Goal: Task Accomplishment & Management: Manage account settings

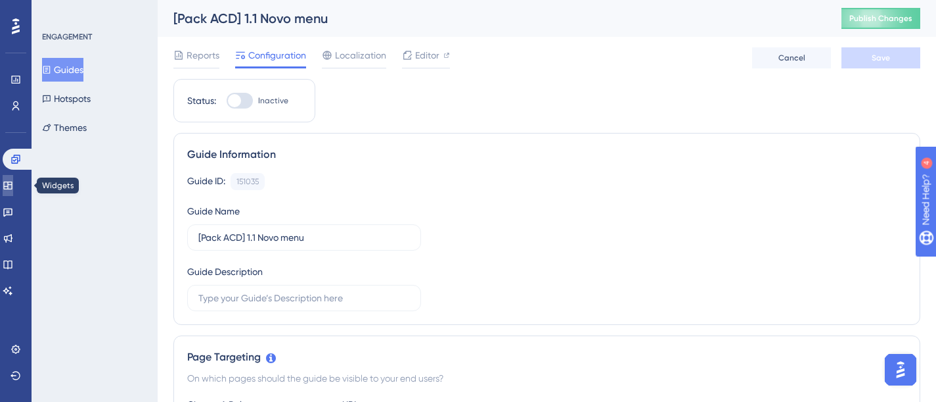
click at [12, 189] on icon at bounding box center [7, 185] width 9 height 8
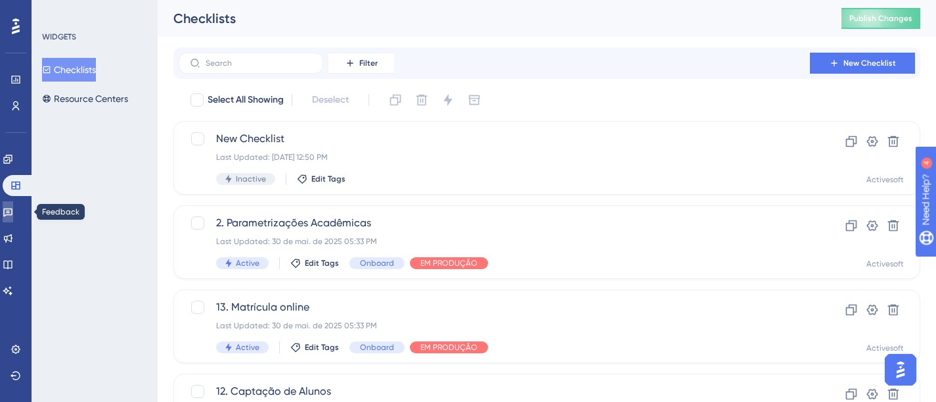
click at [12, 209] on icon at bounding box center [7, 212] width 9 height 9
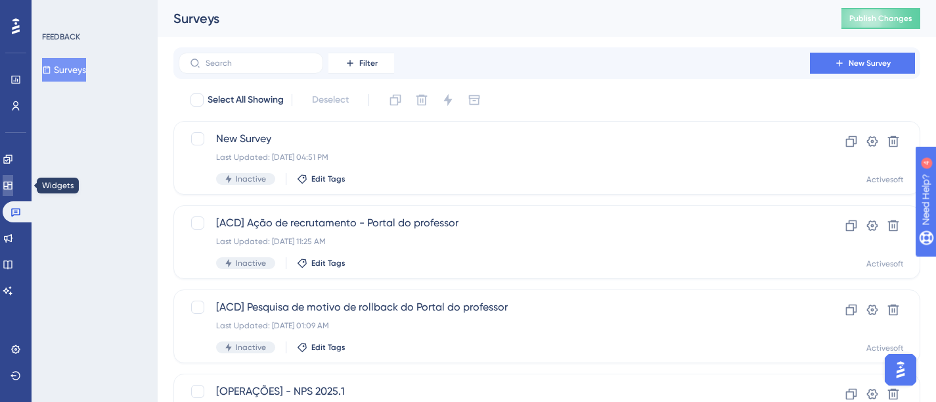
click at [12, 182] on icon at bounding box center [7, 185] width 9 height 8
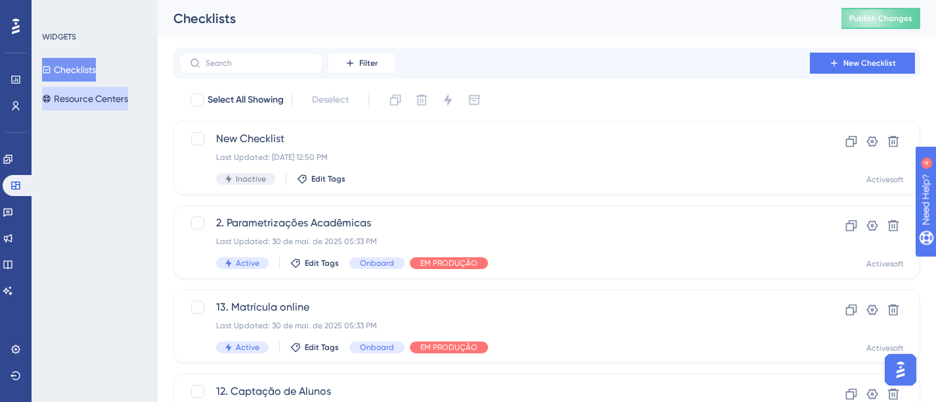
click at [74, 95] on button "Resource Centers" at bounding box center [85, 99] width 86 height 24
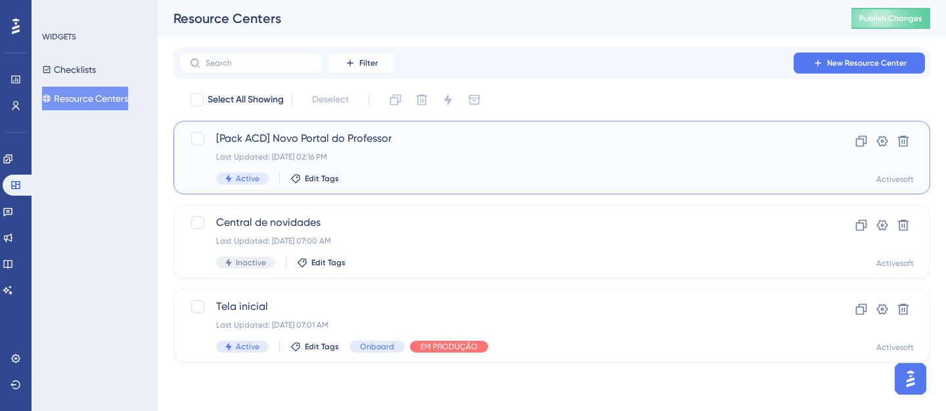
click at [302, 143] on span "[Pack ACD] Novo Portal do Professor" at bounding box center [499, 139] width 566 height 16
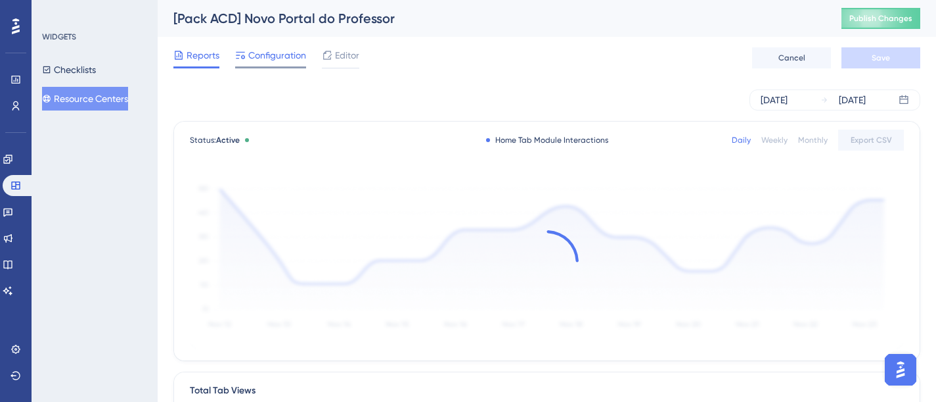
click at [275, 53] on span "Configuration" at bounding box center [277, 55] width 58 height 16
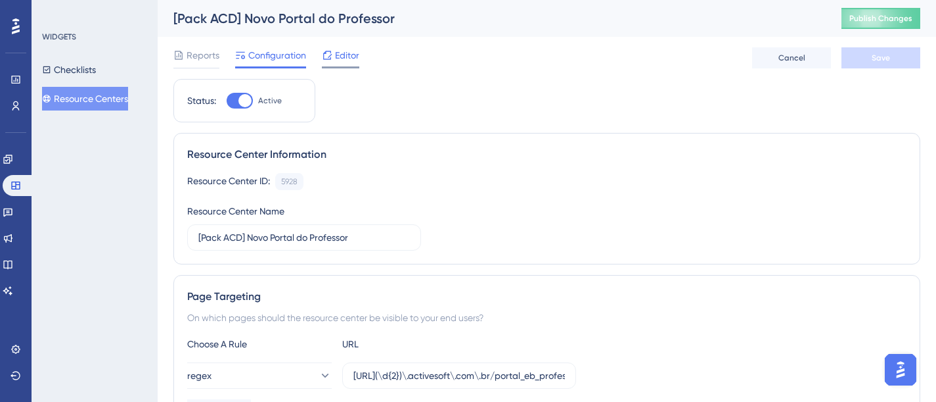
click at [339, 53] on span "Editor" at bounding box center [347, 55] width 24 height 16
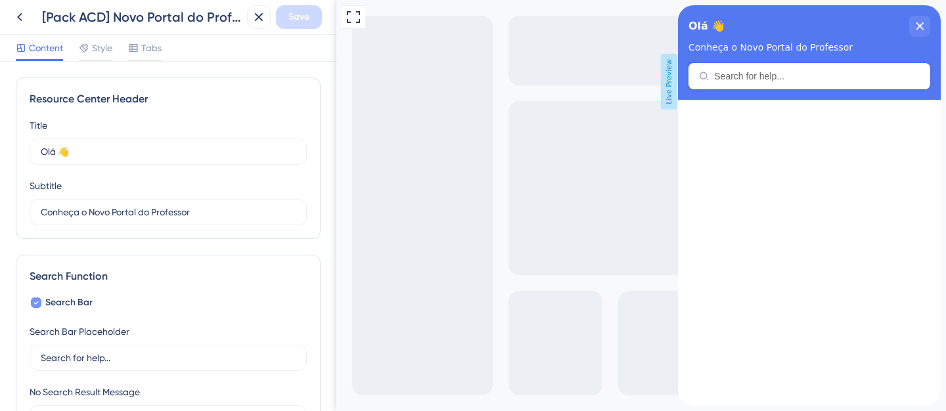
click at [35, 300] on icon at bounding box center [36, 303] width 5 height 11
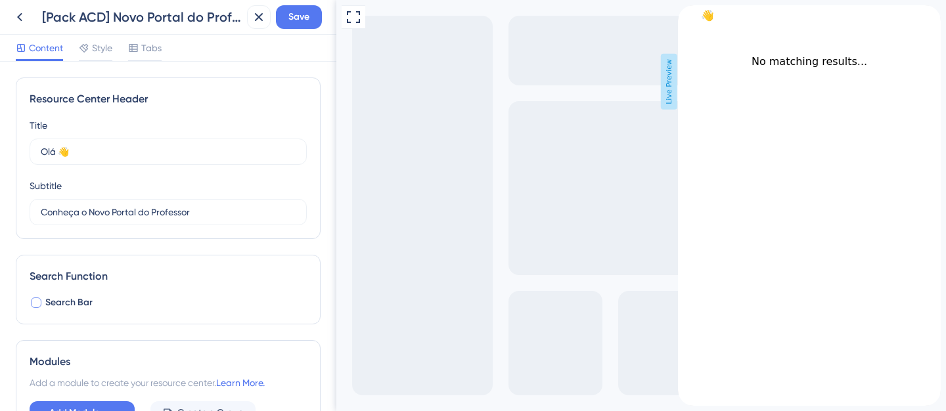
click at [35, 300] on div at bounding box center [36, 303] width 11 height 11
checkbox input "true"
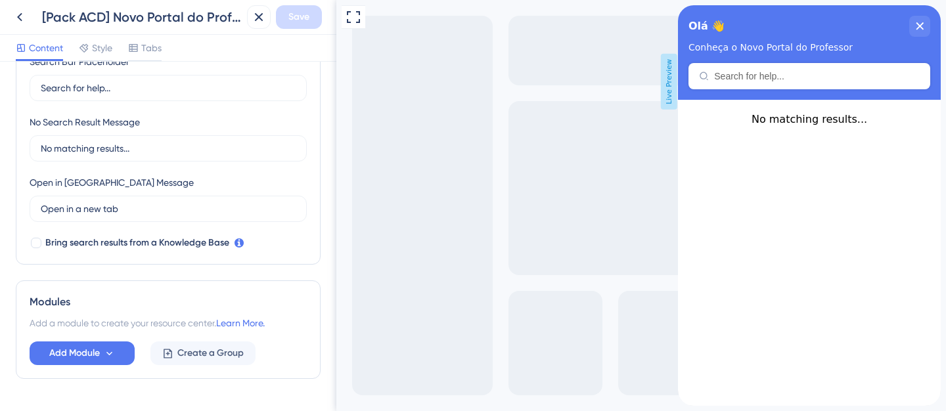
scroll to position [270, 0]
click at [87, 348] on span "Add Module" at bounding box center [74, 354] width 51 height 16
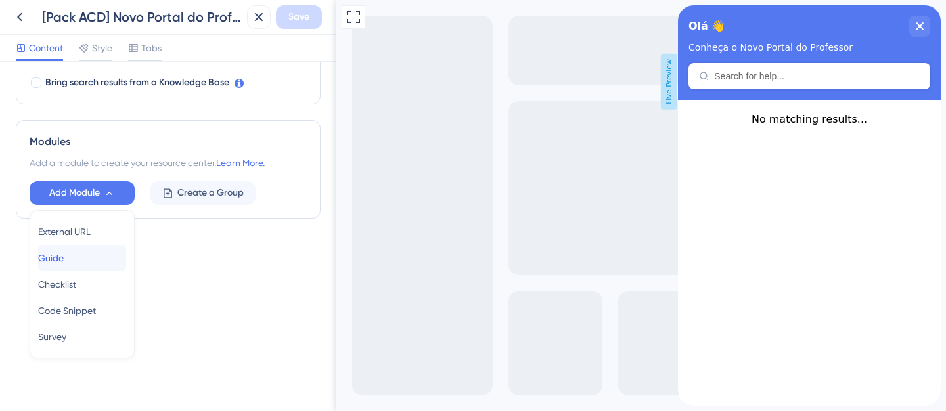
click at [64, 257] on span "Guide" at bounding box center [51, 258] width 26 height 16
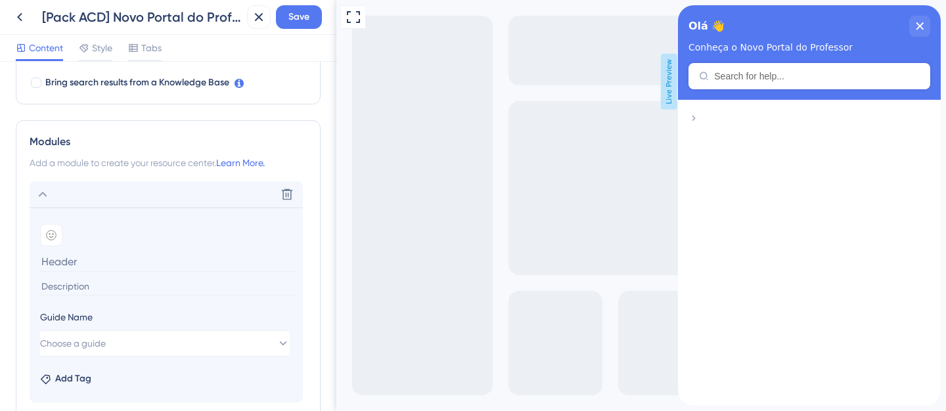
click at [699, 124] on icon at bounding box center [694, 118] width 11 height 11
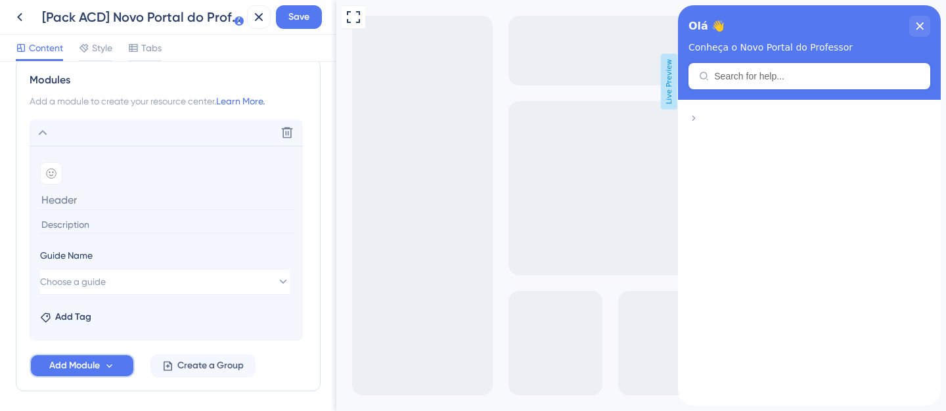
click at [94, 365] on span "Add Module" at bounding box center [74, 366] width 51 height 16
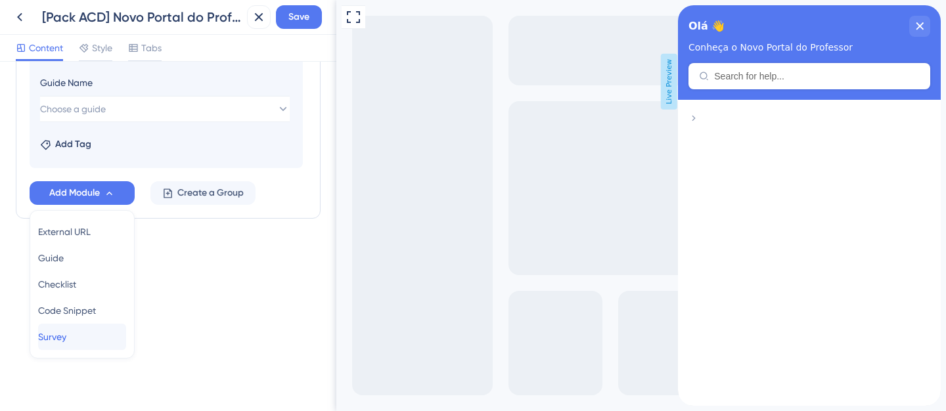
click at [82, 334] on div "Survey Survey" at bounding box center [82, 337] width 88 height 26
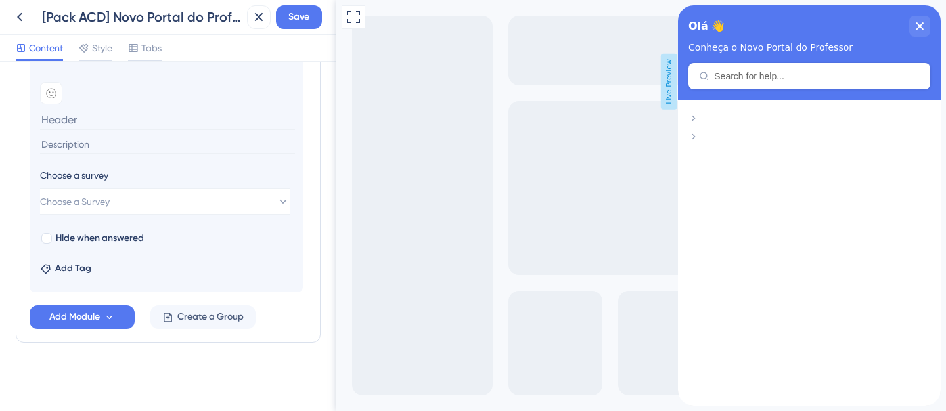
scroll to position [609, 0]
click at [699, 142] on icon at bounding box center [694, 136] width 11 height 11
click at [82, 200] on span "Choose a Survey" at bounding box center [76, 202] width 70 height 16
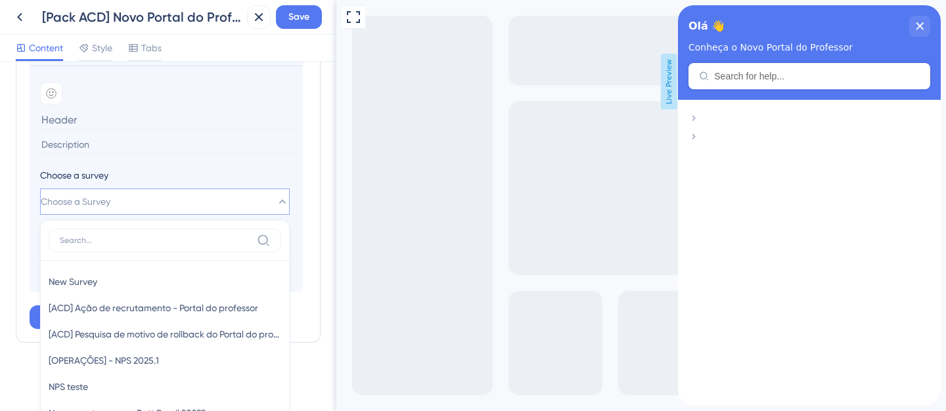
scroll to position [725, 0]
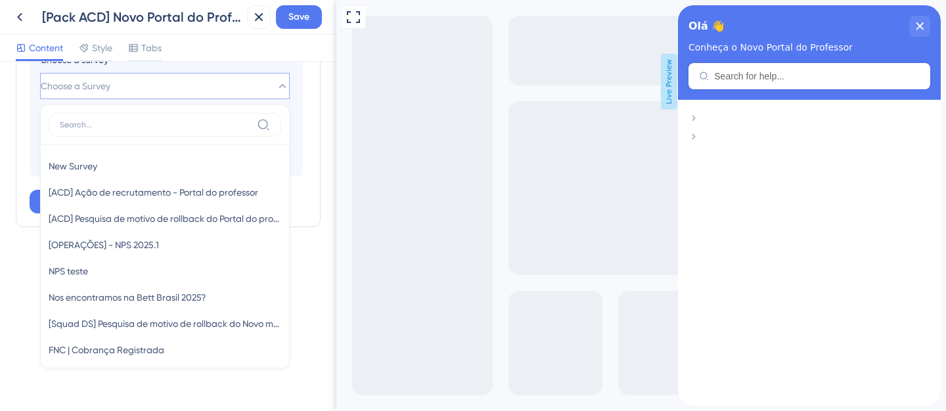
click at [21, 123] on div "Modules Add a module to create your resource center. Learn More. Delete Add emo…" at bounding box center [168, 27] width 305 height 402
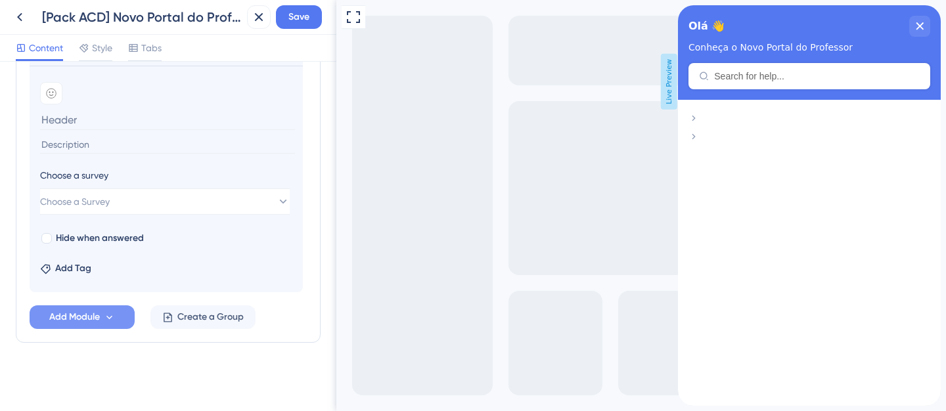
click at [73, 319] on span "Add Module" at bounding box center [74, 318] width 51 height 16
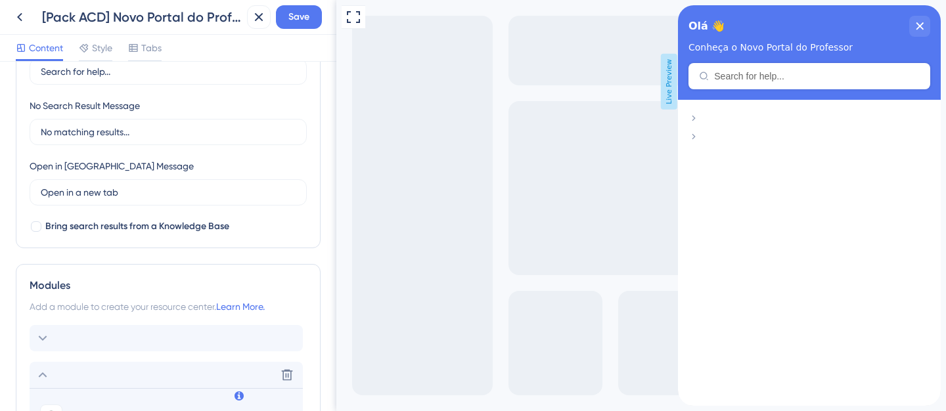
scroll to position [0, 0]
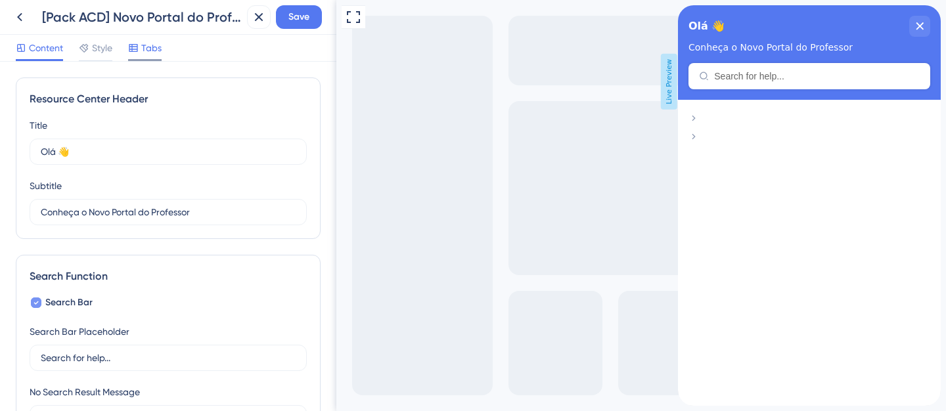
click at [142, 45] on div "Tabs" at bounding box center [145, 48] width 34 height 16
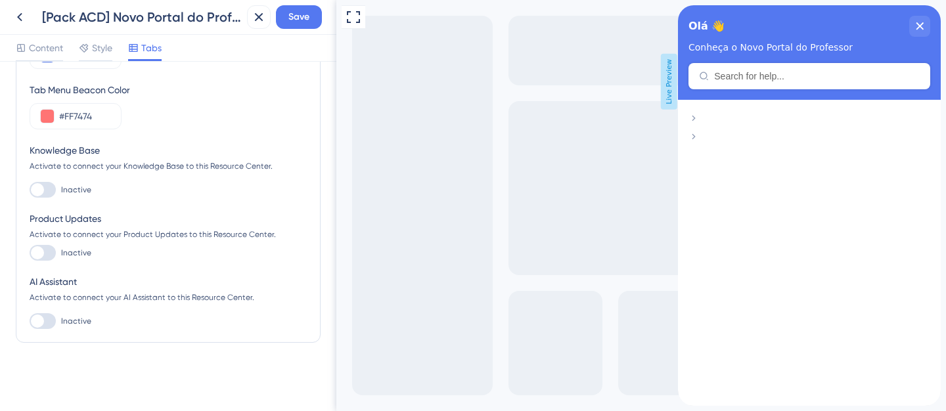
click at [47, 191] on div at bounding box center [43, 190] width 26 height 16
click at [30, 191] on input "Inactive" at bounding box center [29, 190] width 1 height 1
checkbox input "true"
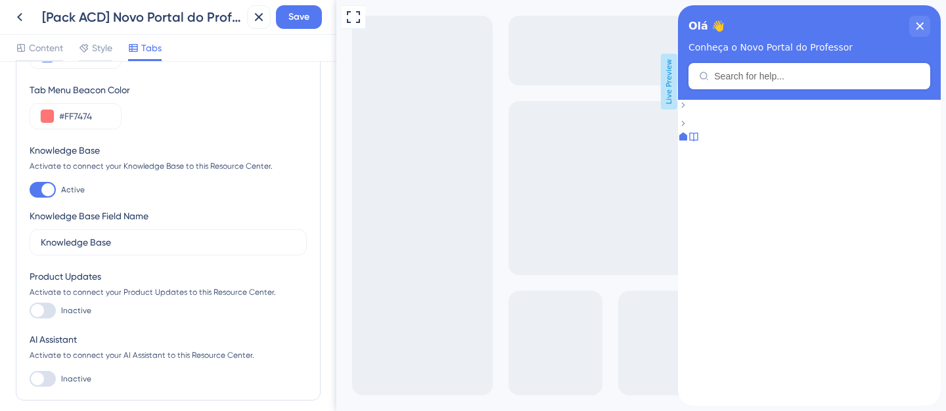
click at [699, 142] on icon at bounding box center [694, 136] width 11 height 11
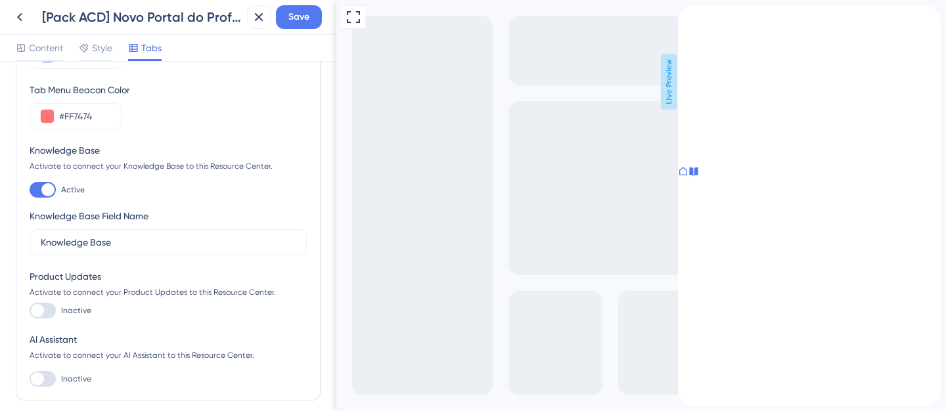
click at [699, 44] on div "close resource center" at bounding box center [688, 54] width 21 height 21
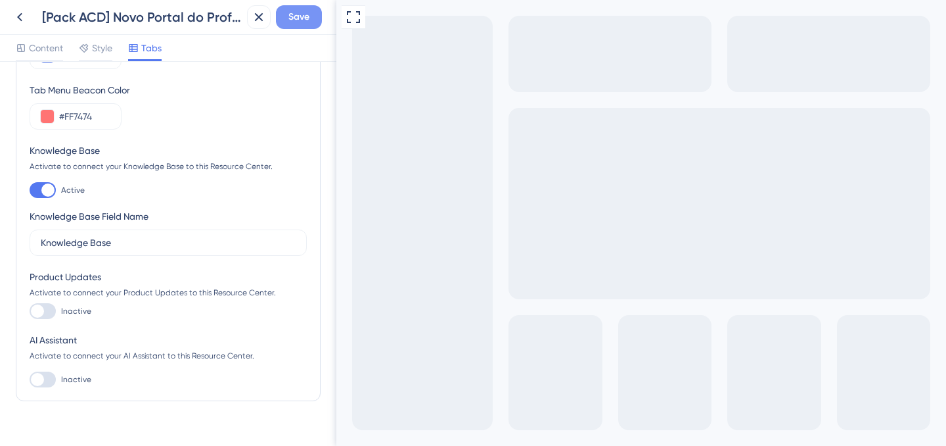
click at [290, 22] on span "Save" at bounding box center [298, 17] width 21 height 16
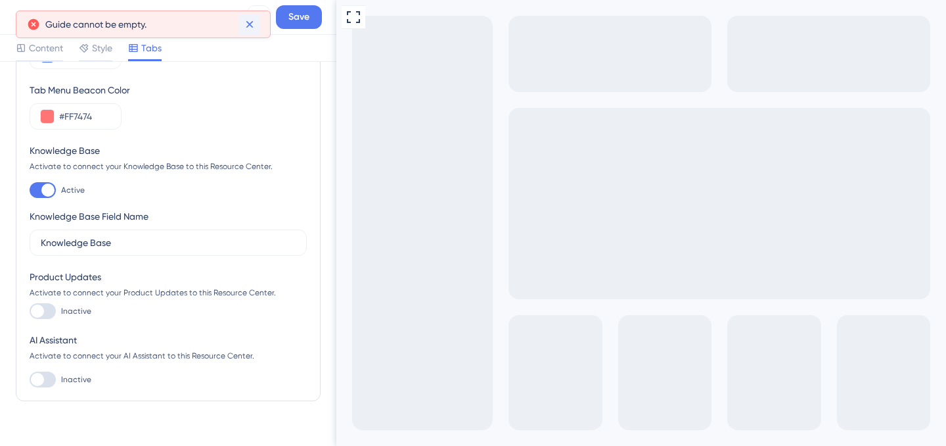
click at [248, 20] on icon at bounding box center [249, 24] width 13 height 13
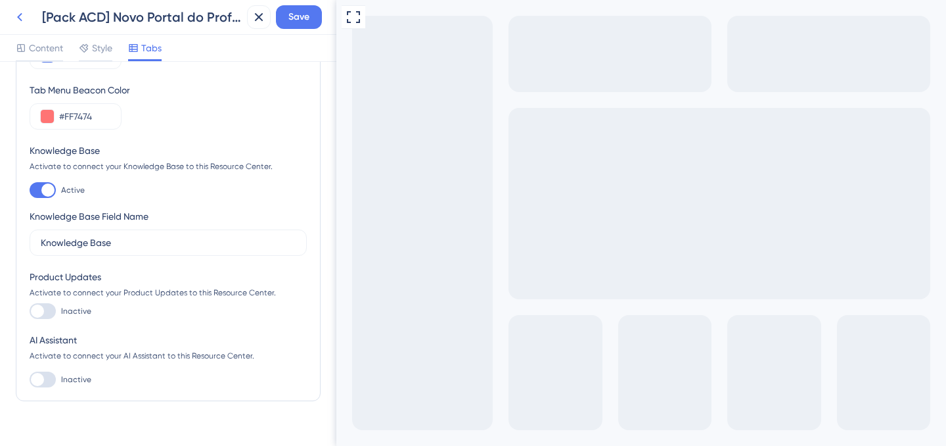
click at [20, 17] on icon at bounding box center [20, 17] width 16 height 16
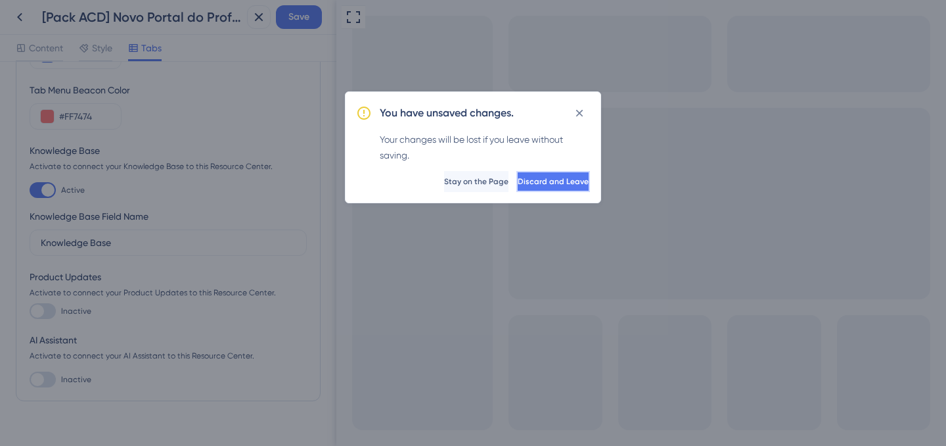
click at [517, 172] on button "Discard and Leave" at bounding box center [554, 181] width 74 height 21
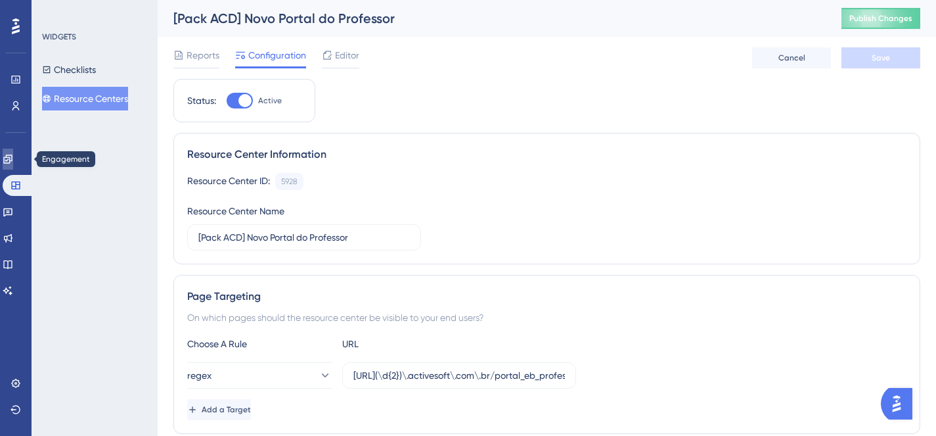
click at [11, 154] on icon at bounding box center [8, 159] width 11 height 11
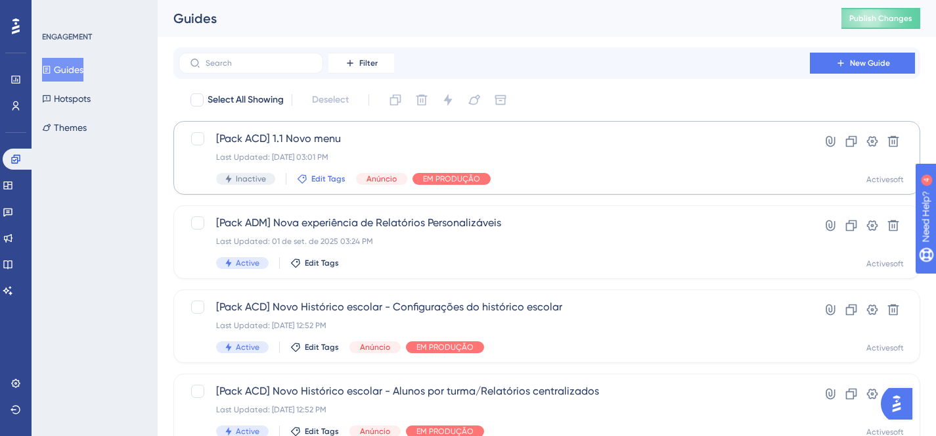
click at [328, 179] on span "Edit Tags" at bounding box center [328, 178] width 34 height 11
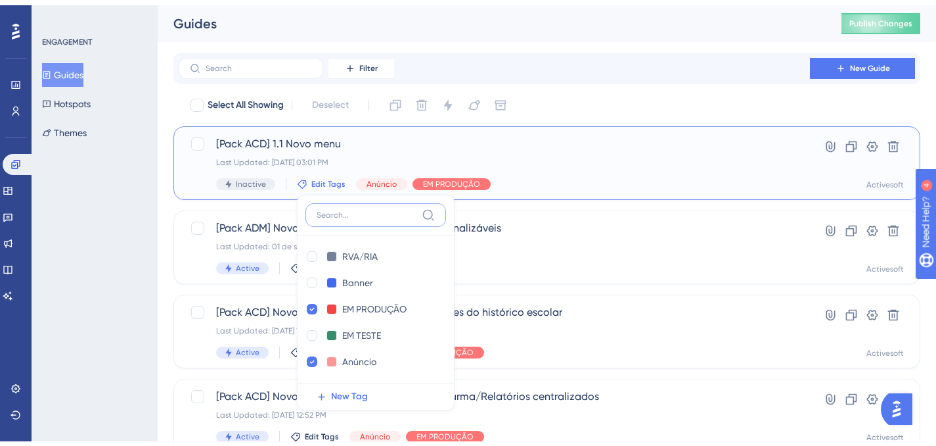
scroll to position [79, 0]
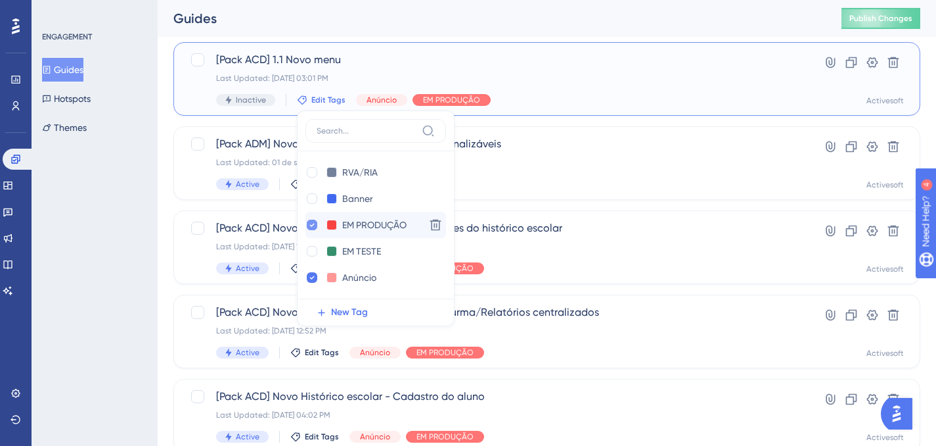
click at [310, 222] on icon at bounding box center [312, 224] width 5 height 9
checkbox input "false"
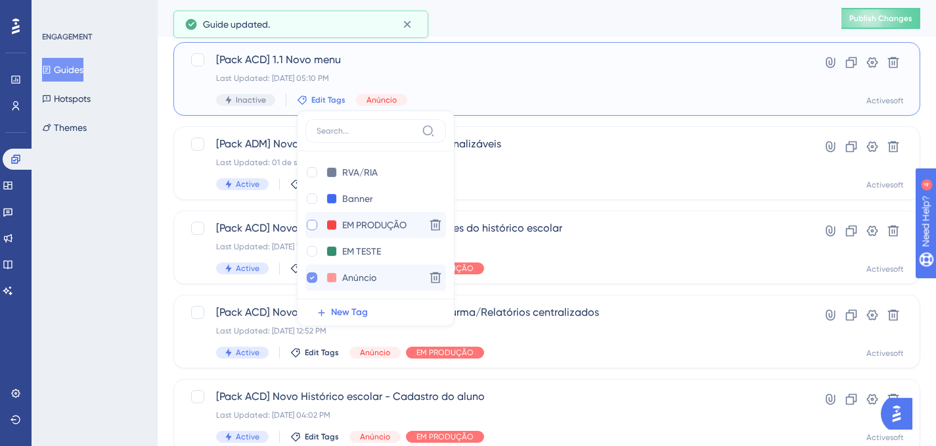
click at [310, 281] on icon at bounding box center [312, 277] width 5 height 9
checkbox input "false"
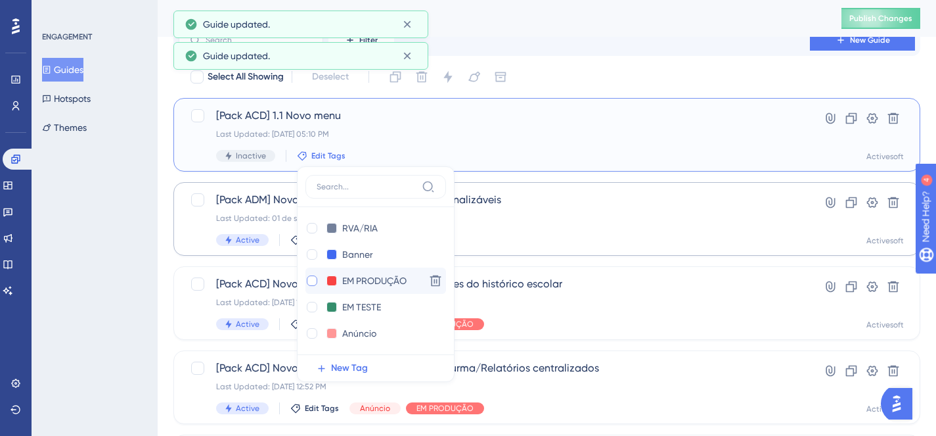
scroll to position [0, 0]
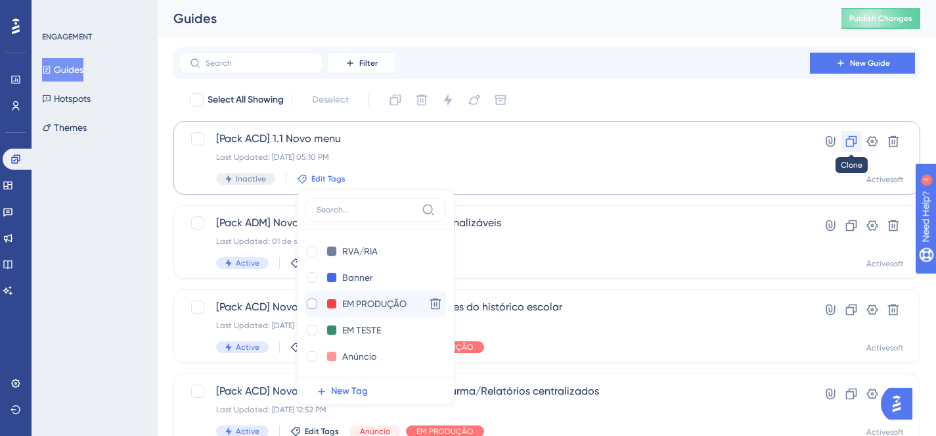
click at [856, 139] on icon at bounding box center [851, 141] width 13 height 13
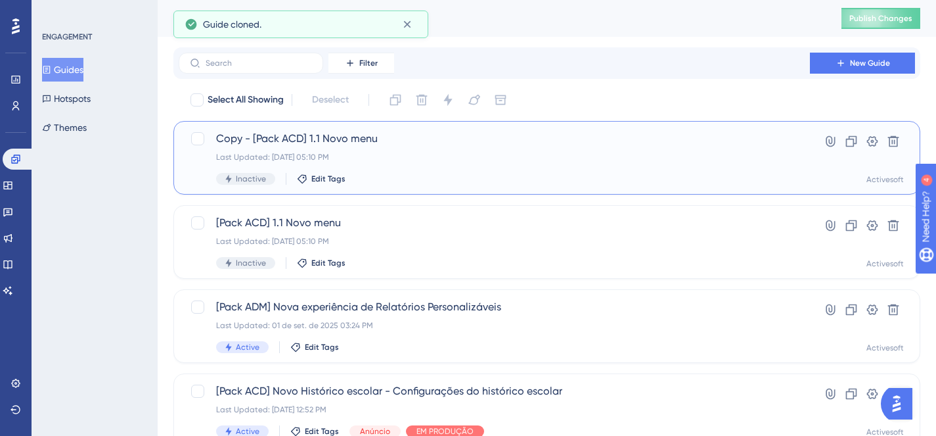
click at [341, 134] on span "Copy - [Pack ACD] 1.1 Novo menu" at bounding box center [494, 139] width 557 height 16
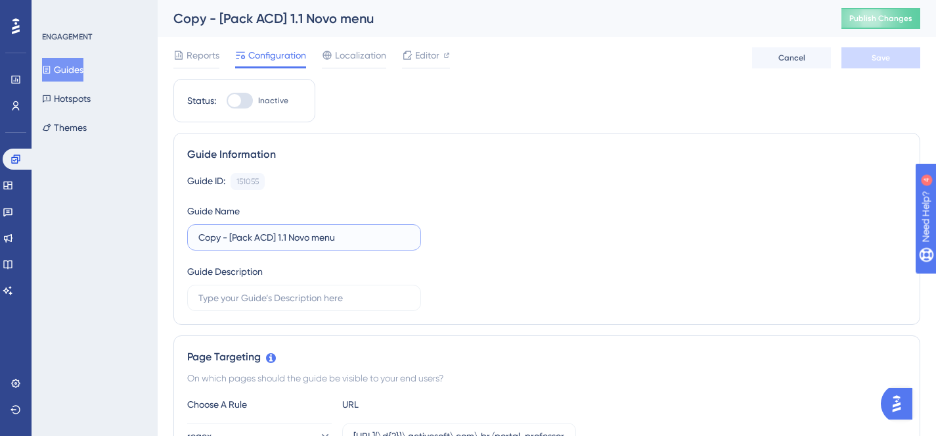
drag, startPoint x: 231, startPoint y: 235, endPoint x: 175, endPoint y: 236, distance: 55.9
click at [175, 236] on div "Guide Information Guide ID: 151055 Copy Guide Name Copy - [Pack ACD] 1.1 Novo m…" at bounding box center [546, 229] width 747 height 192
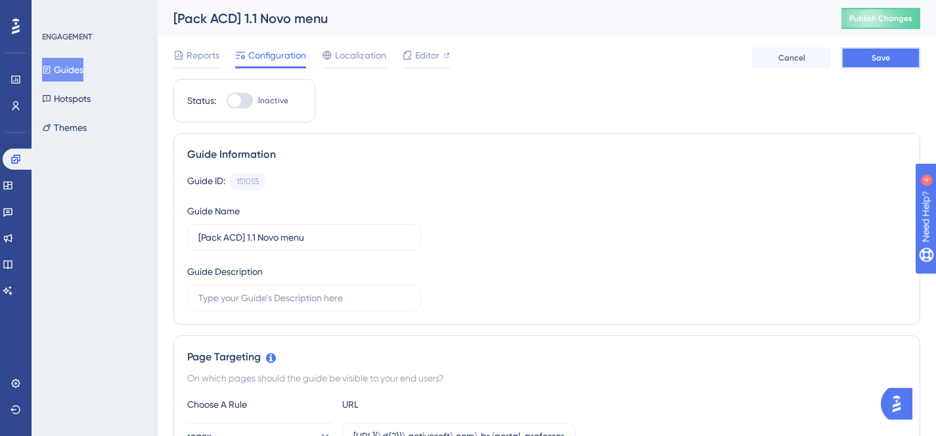
click at [868, 55] on button "Save" at bounding box center [881, 57] width 79 height 21
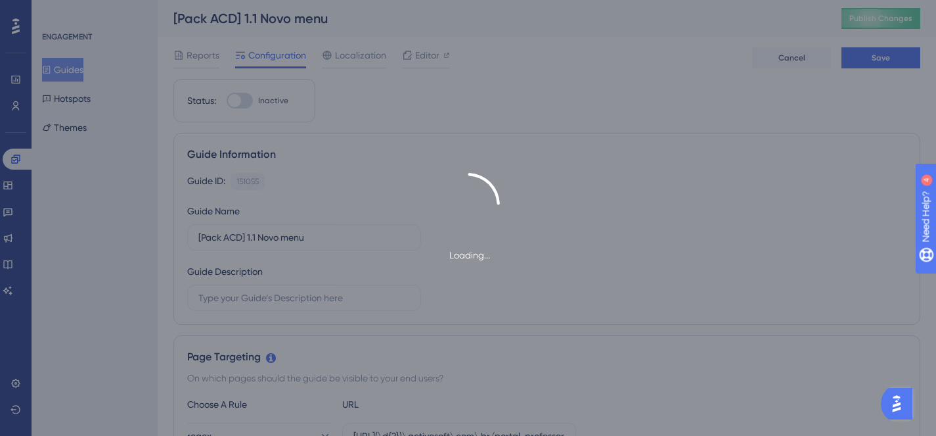
type input "[Pack ACD] 1.1 Novo menu-1"
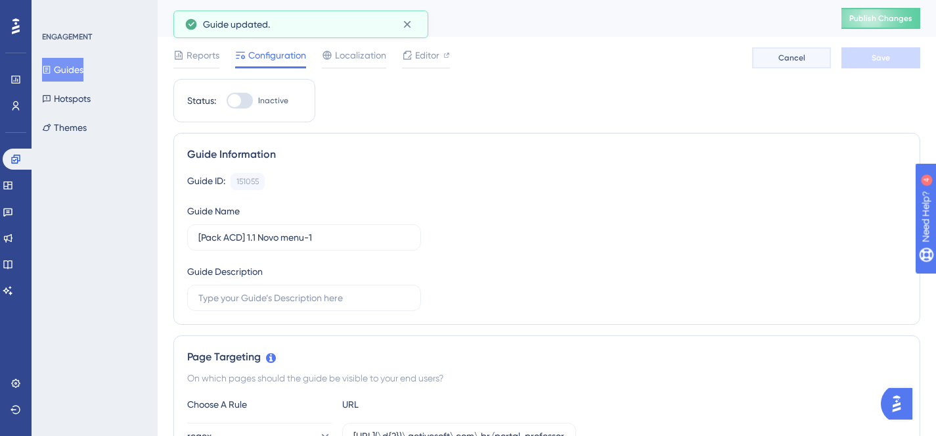
click at [788, 60] on span "Cancel" at bounding box center [792, 58] width 27 height 11
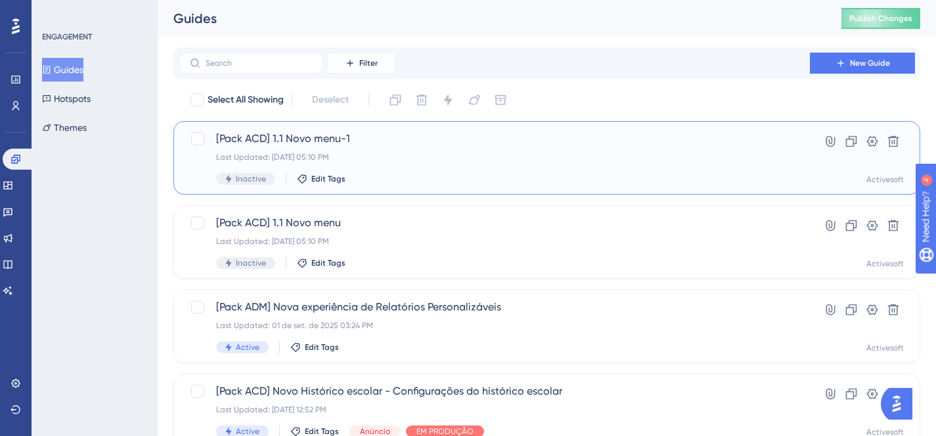
click at [771, 141] on span "[Pack ACD] 1.1 Novo menu-1" at bounding box center [494, 139] width 557 height 16
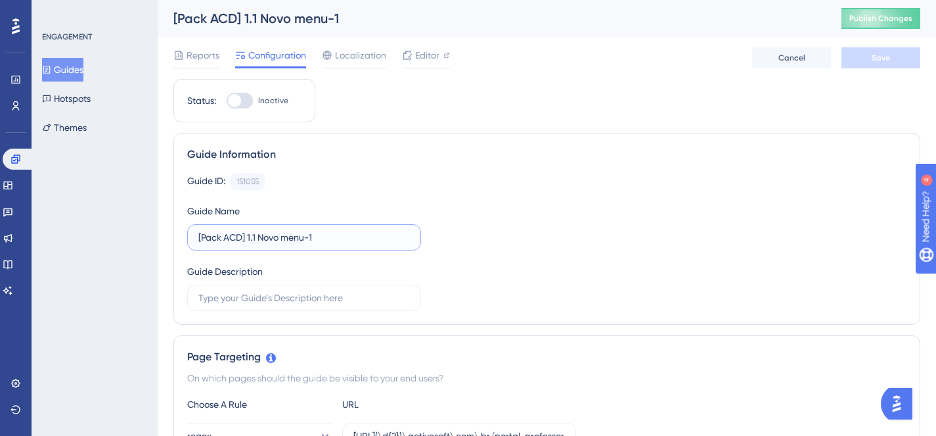
click at [268, 238] on input "[Pack ACD] 1.1 Novo menu-1" at bounding box center [304, 237] width 212 height 14
drag, startPoint x: 246, startPoint y: 236, endPoint x: 346, endPoint y: 238, distance: 99.2
click at [346, 238] on input "[Pack ACD] 1.1 Novo menu-1" at bounding box center [304, 237] width 212 height 14
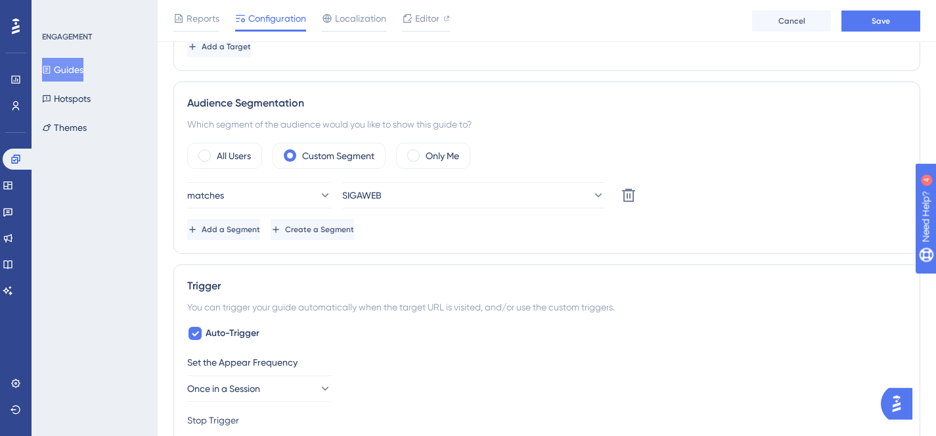
scroll to position [429, 0]
type input "[Pack ACD] Anúncio do Novo Portal do Professor"
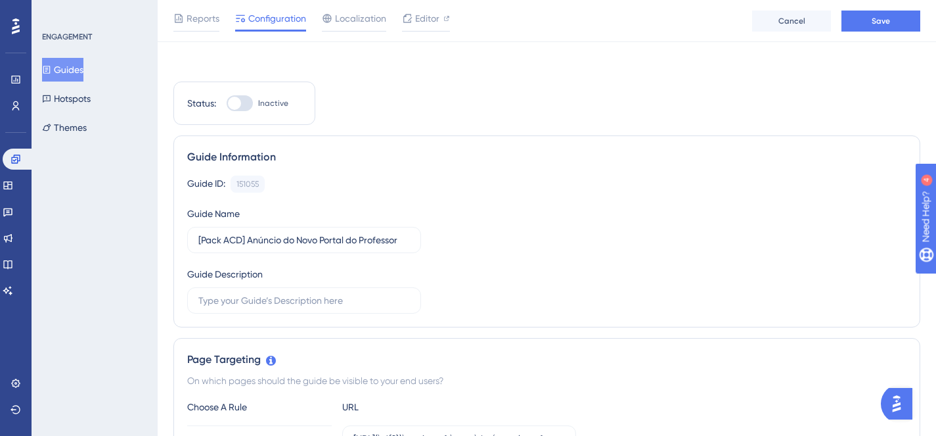
scroll to position [0, 0]
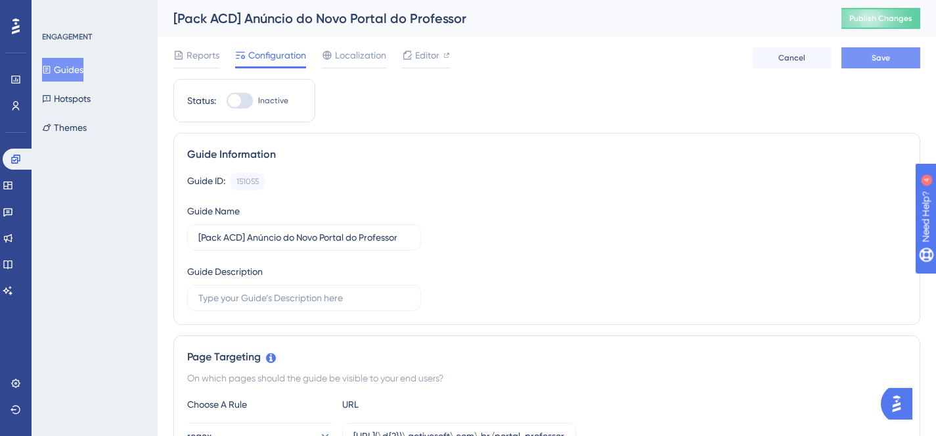
click at [865, 61] on button "Save" at bounding box center [881, 57] width 79 height 21
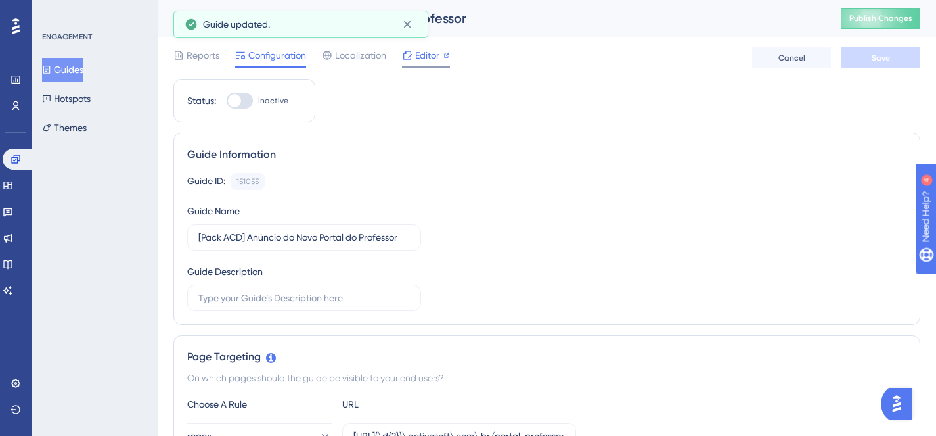
click at [414, 66] on div at bounding box center [426, 67] width 48 height 2
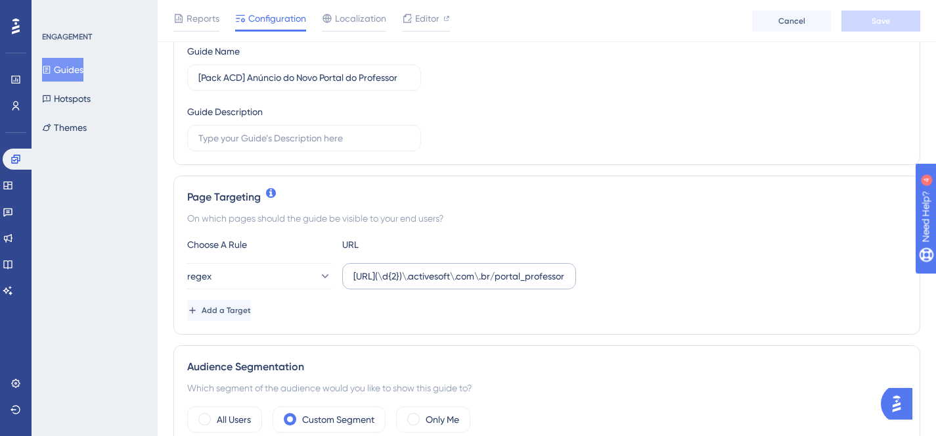
scroll to position [168, 0]
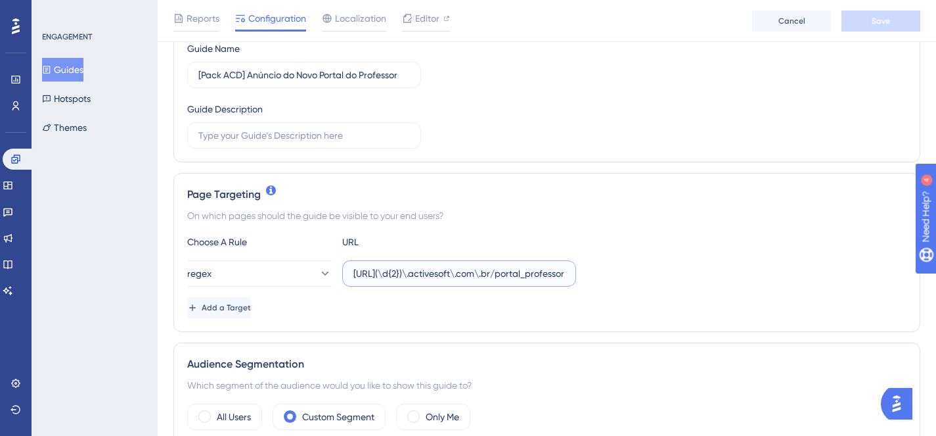
click at [540, 269] on input "[URL](\d{2})\.activesoft\.com\.br/portal_professor/" at bounding box center [460, 273] width 212 height 14
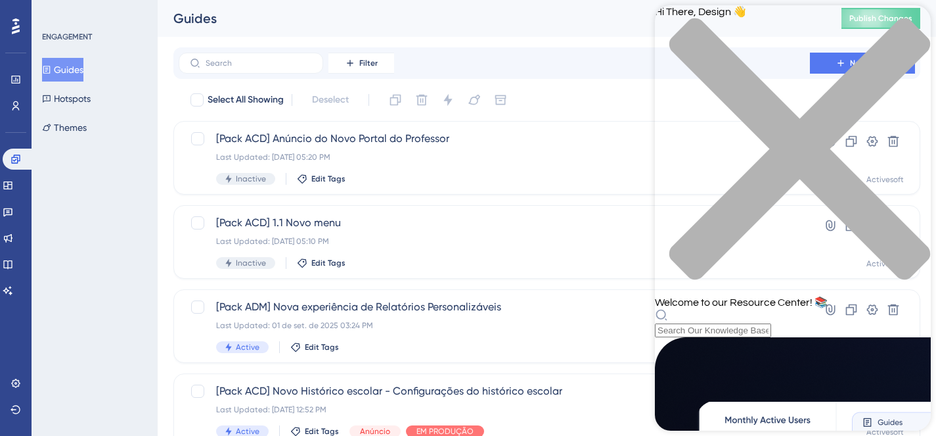
click at [916, 26] on div "close resource center" at bounding box center [793, 157] width 276 height 278
